Goal: Information Seeking & Learning: Understand process/instructions

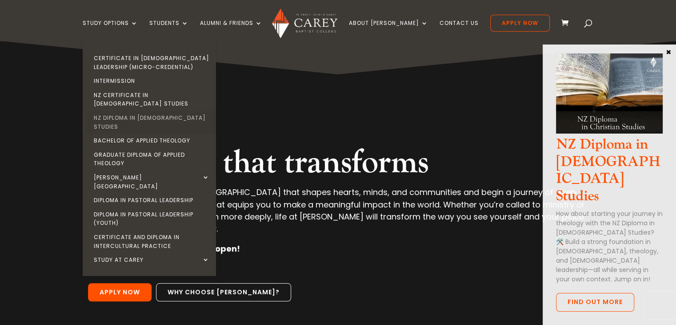
click at [177, 112] on link "NZ Diploma in [DEMOGRAPHIC_DATA] Studies" at bounding box center [151, 122] width 133 height 23
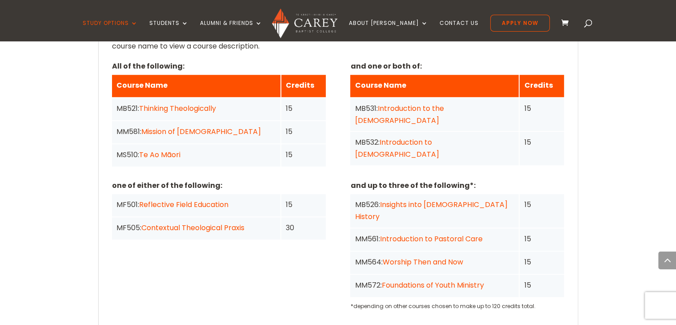
scroll to position [770, 0]
